Goal: Communication & Community: Connect with others

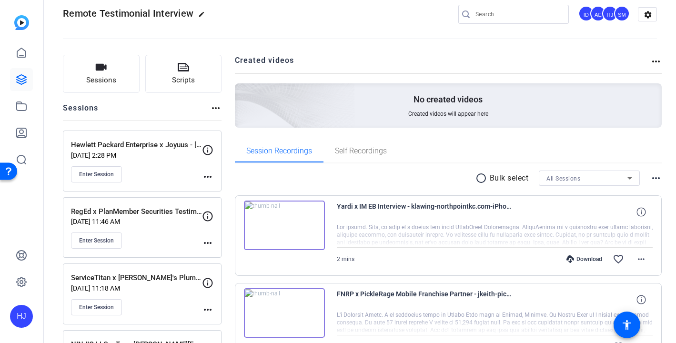
scroll to position [14, 0]
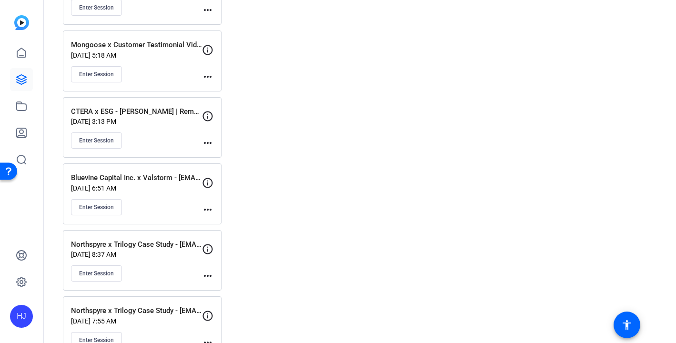
scroll to position [1710, 0]
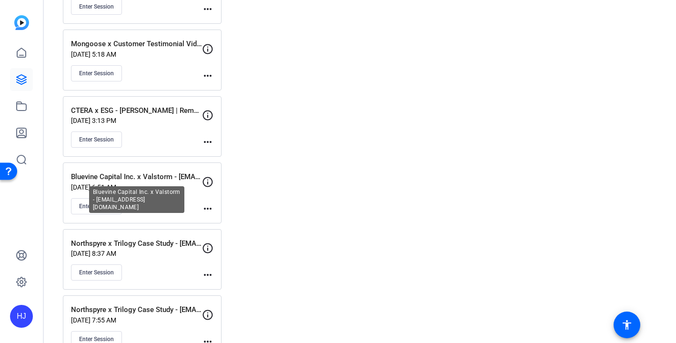
click at [151, 174] on p "Bluevine Capital Inc. x Valstorm - [EMAIL_ADDRESS][DOMAIN_NAME]" at bounding box center [136, 176] width 131 height 11
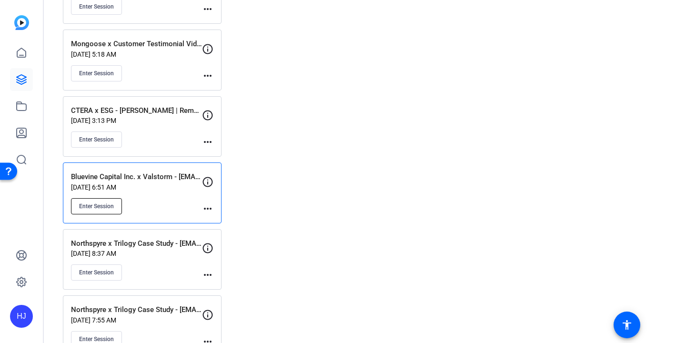
click at [97, 209] on span "Enter Session" at bounding box center [96, 206] width 35 height 8
click at [118, 185] on p "Aug 07, 2025 @ 6:51 AM" at bounding box center [136, 187] width 131 height 8
click at [88, 207] on span "Enter Session" at bounding box center [96, 206] width 35 height 8
click at [107, 206] on span "Enter Session" at bounding box center [96, 206] width 35 height 8
click at [96, 209] on span "Enter Session" at bounding box center [96, 206] width 35 height 8
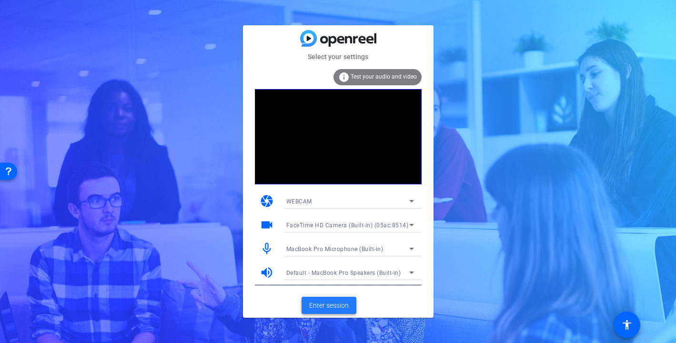
click at [322, 306] on span "Enter session" at bounding box center [329, 306] width 40 height 10
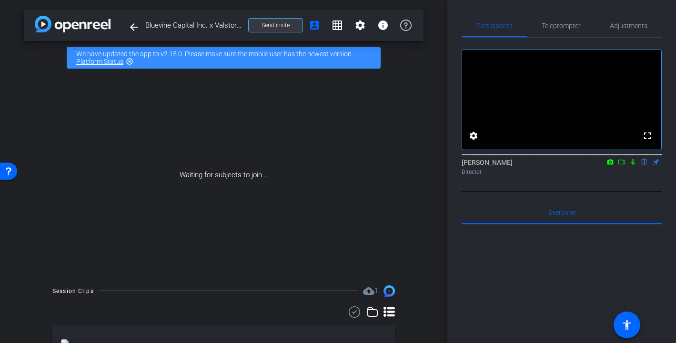
click at [290, 26] on span at bounding box center [276, 25] width 54 height 23
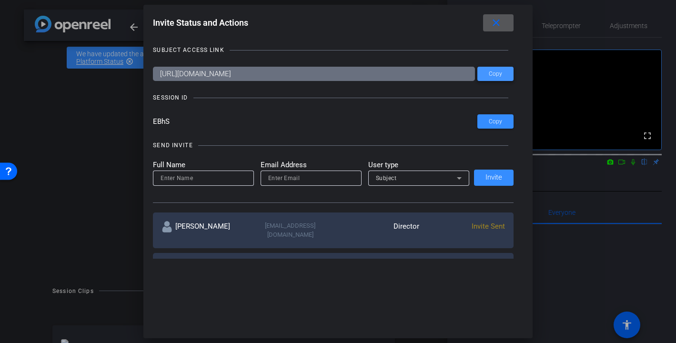
click at [490, 72] on span "Copy" at bounding box center [495, 73] width 13 height 7
click at [498, 24] on mat-icon "close" at bounding box center [496, 23] width 12 height 12
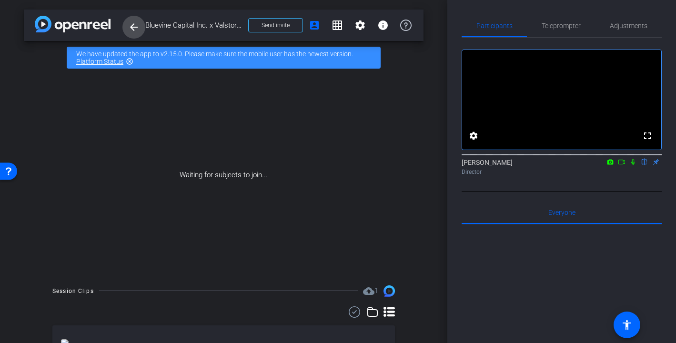
click at [145, 25] on span at bounding box center [133, 27] width 23 height 23
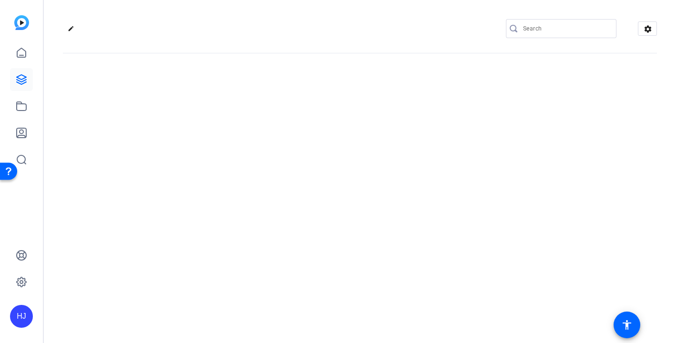
click at [147, 25] on div "edit settings" at bounding box center [360, 28] width 594 height 14
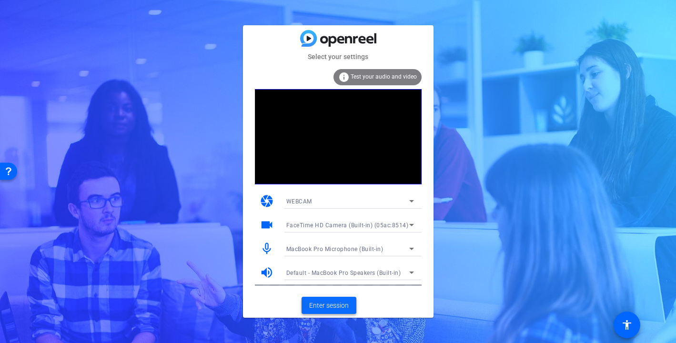
click at [332, 306] on span "Enter session" at bounding box center [329, 306] width 40 height 10
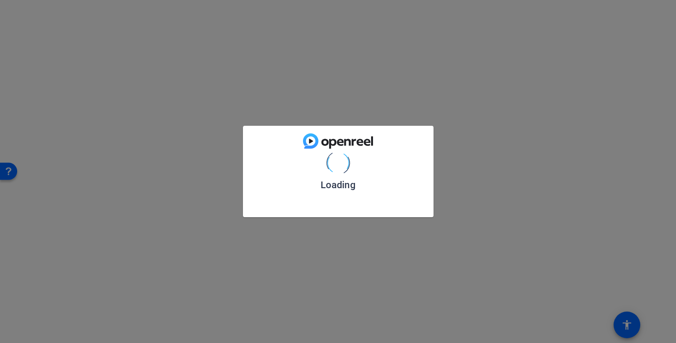
click at [332, 306] on div "Loading" at bounding box center [338, 171] width 676 height 343
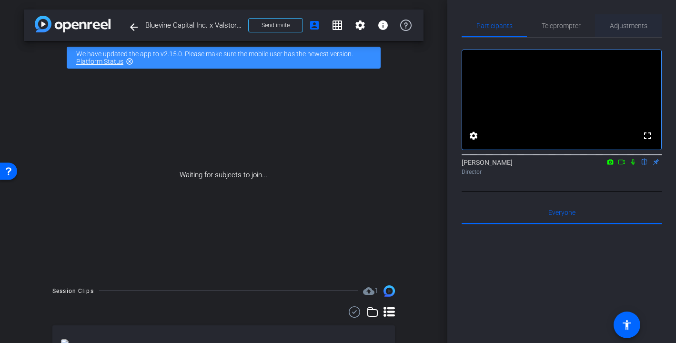
click at [624, 27] on span "Adjustments" at bounding box center [629, 25] width 38 height 7
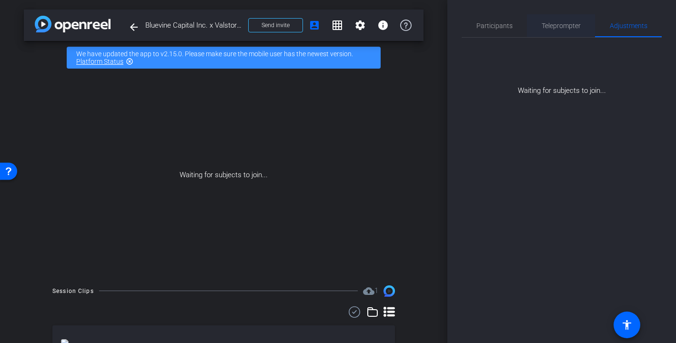
click at [568, 30] on span "Teleprompter" at bounding box center [561, 25] width 39 height 23
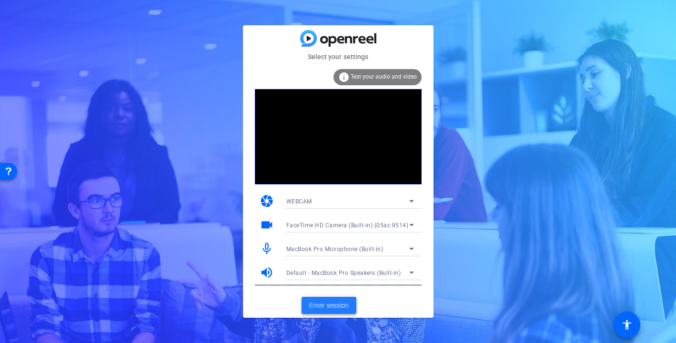
click at [337, 304] on span "Enter session" at bounding box center [329, 306] width 40 height 10
click at [333, 303] on span "Enter session" at bounding box center [329, 306] width 40 height 10
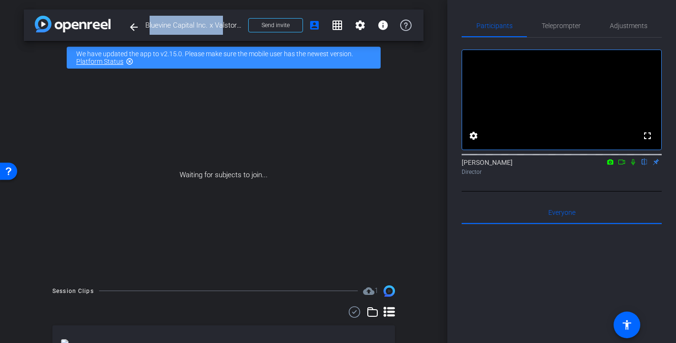
drag, startPoint x: 146, startPoint y: 25, endPoint x: 220, endPoint y: 25, distance: 74.3
click at [220, 25] on span "Bluevine Capital Inc. x Valstorm - [EMAIL_ADDRESS][DOMAIN_NAME]" at bounding box center [193, 25] width 97 height 19
click at [274, 24] on span "Send invite" at bounding box center [275, 25] width 28 height 8
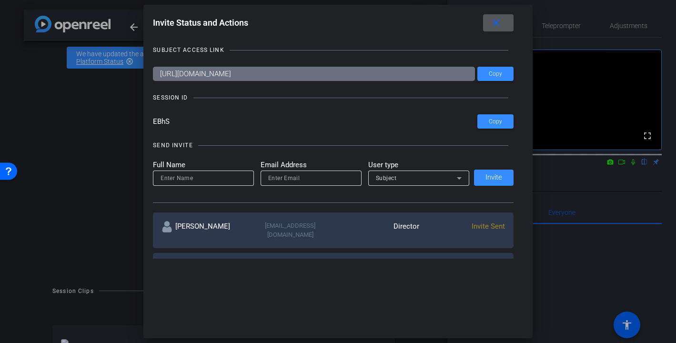
click at [180, 120] on input "EBhS" at bounding box center [315, 121] width 324 height 14
click at [496, 24] on mat-icon "close" at bounding box center [496, 23] width 12 height 12
